Goal: Check status

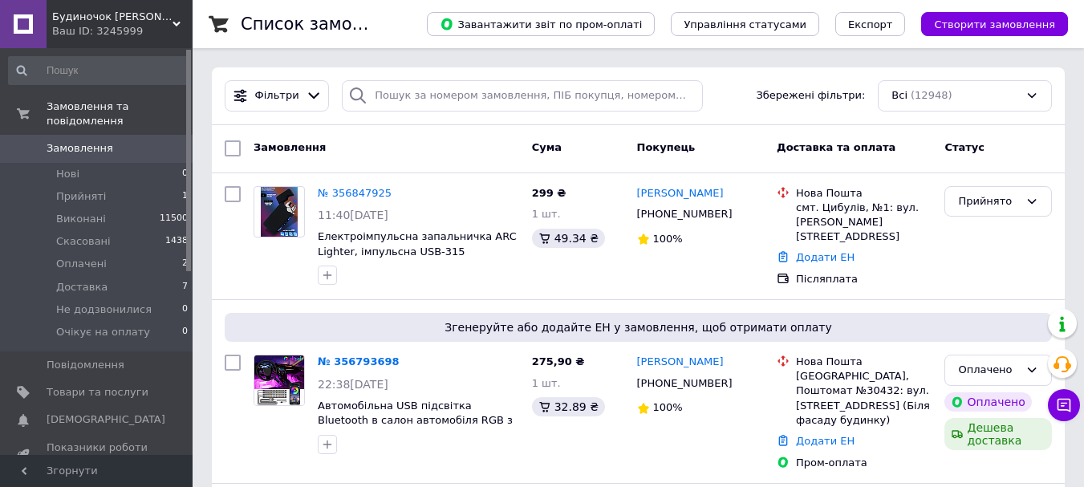
click at [70, 141] on span "Замовлення" at bounding box center [80, 148] width 67 height 14
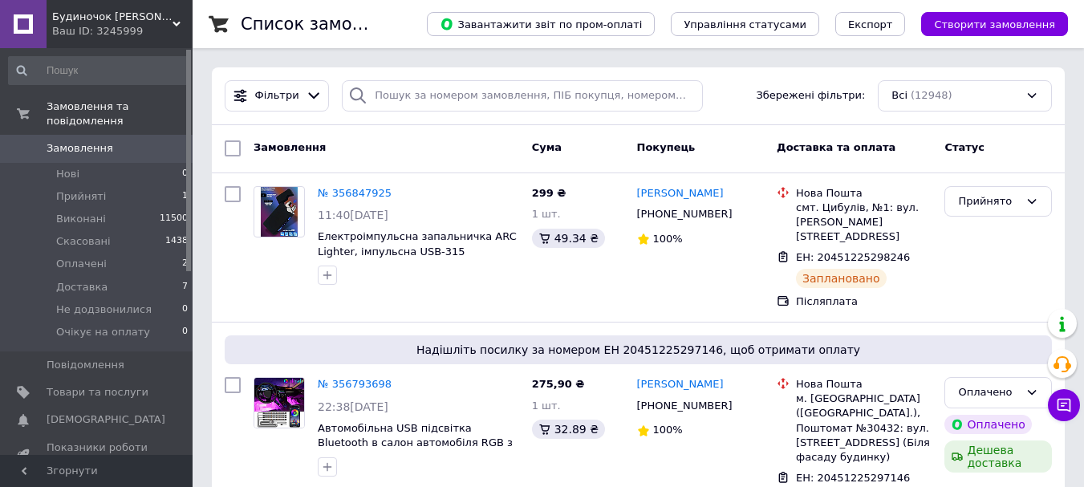
click at [129, 141] on span "Замовлення" at bounding box center [98, 148] width 102 height 14
click at [101, 276] on li "Доставка 7" at bounding box center [98, 287] width 197 height 22
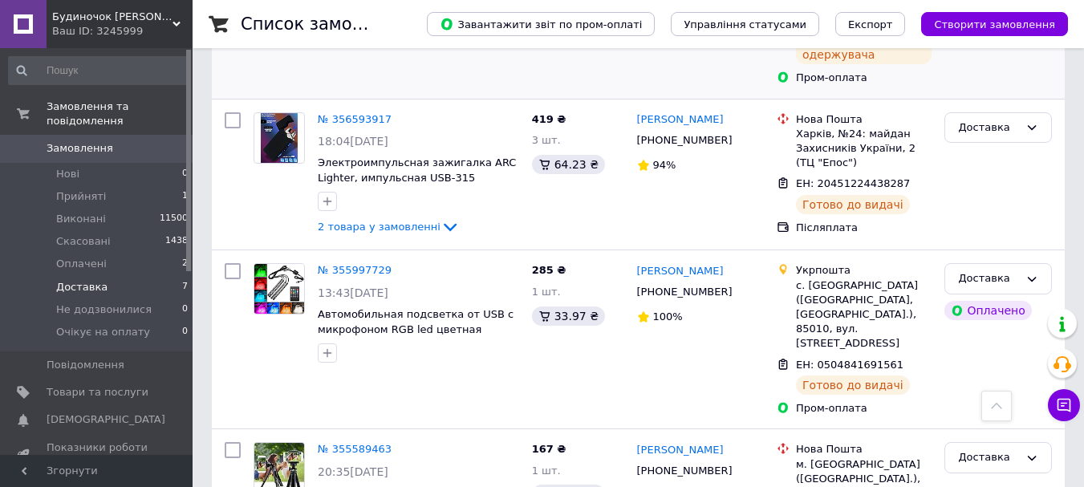
scroll to position [882, 0]
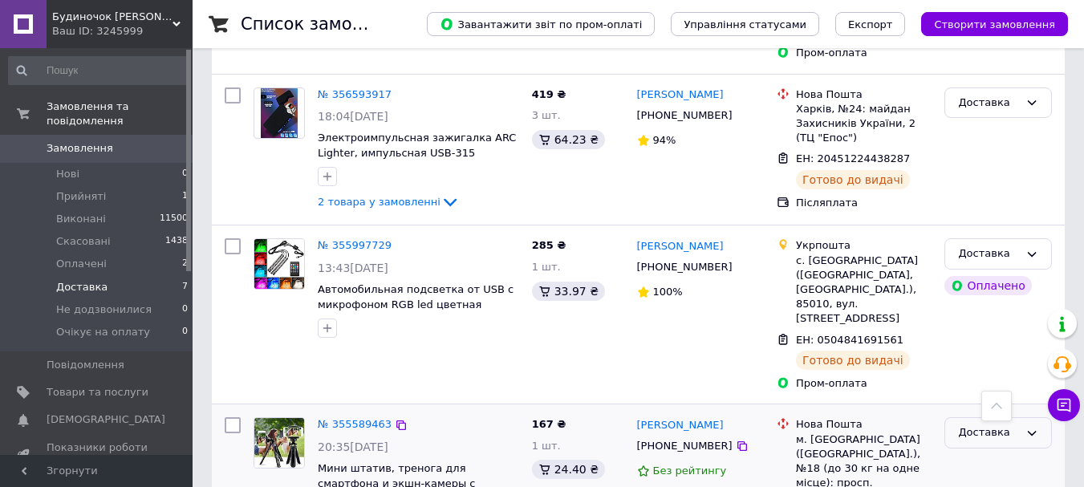
click at [980, 424] on div "Доставка" at bounding box center [988, 432] width 61 height 17
click at [965, 481] on li "Виконано" at bounding box center [998, 496] width 106 height 30
